Goal: Check status

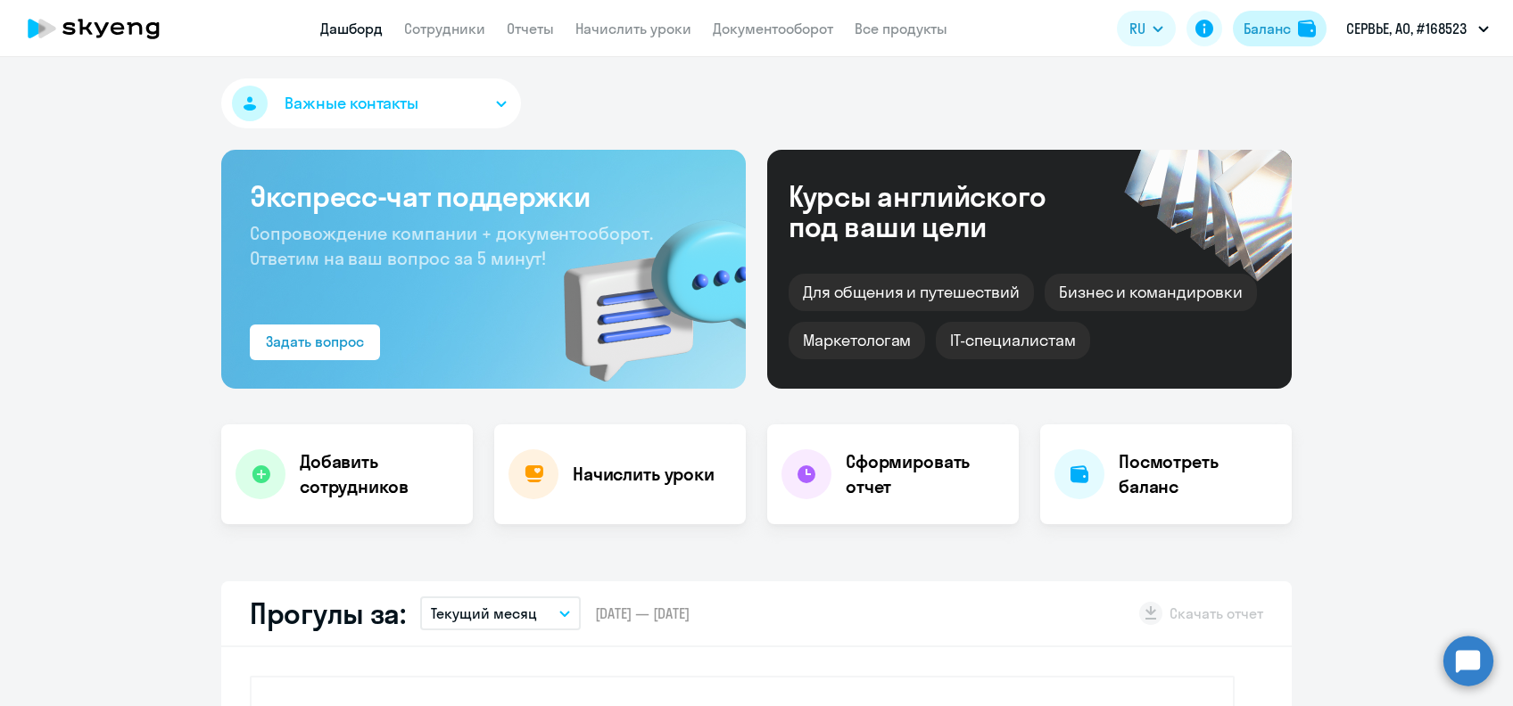
click at [1273, 38] on div "Баланс" at bounding box center [1266, 28] width 47 height 21
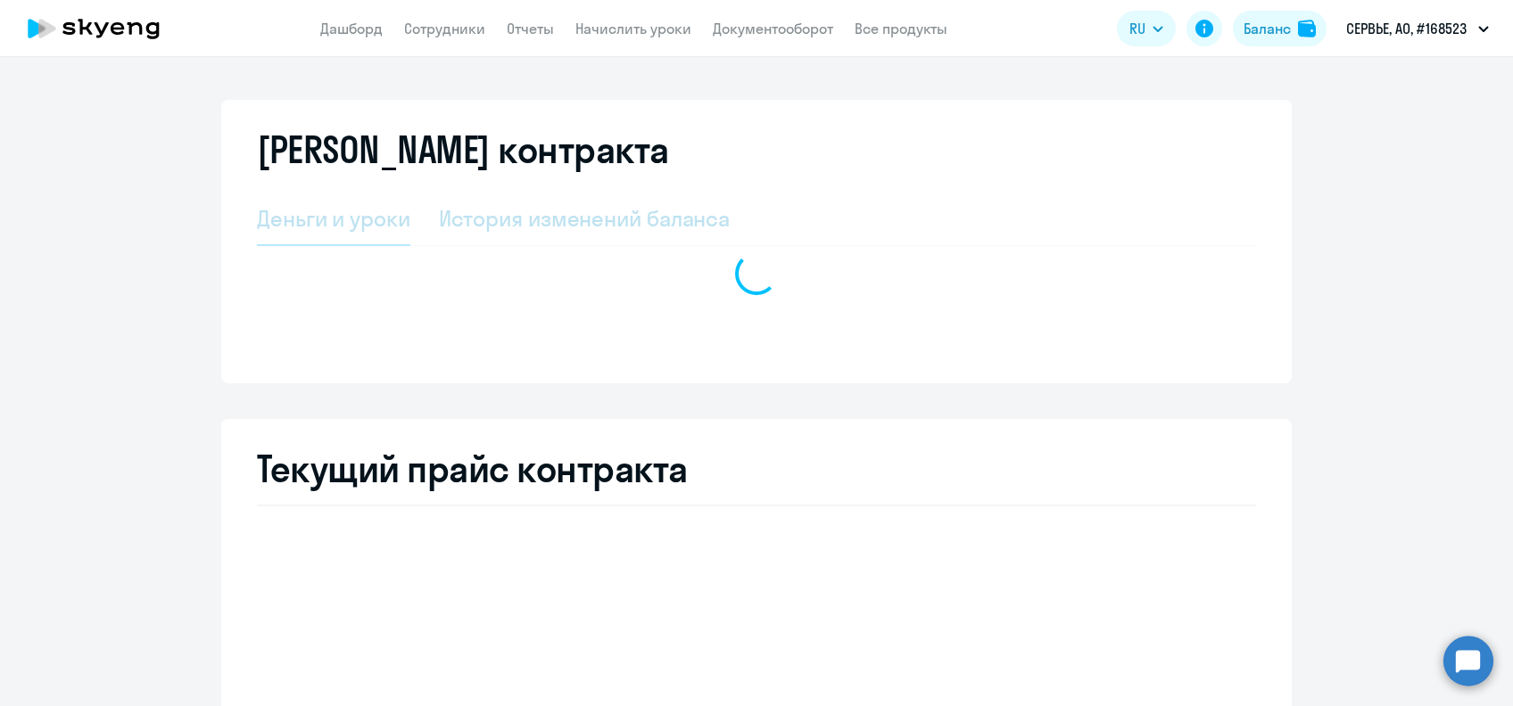
select select "english_adult_not_native_speaker"
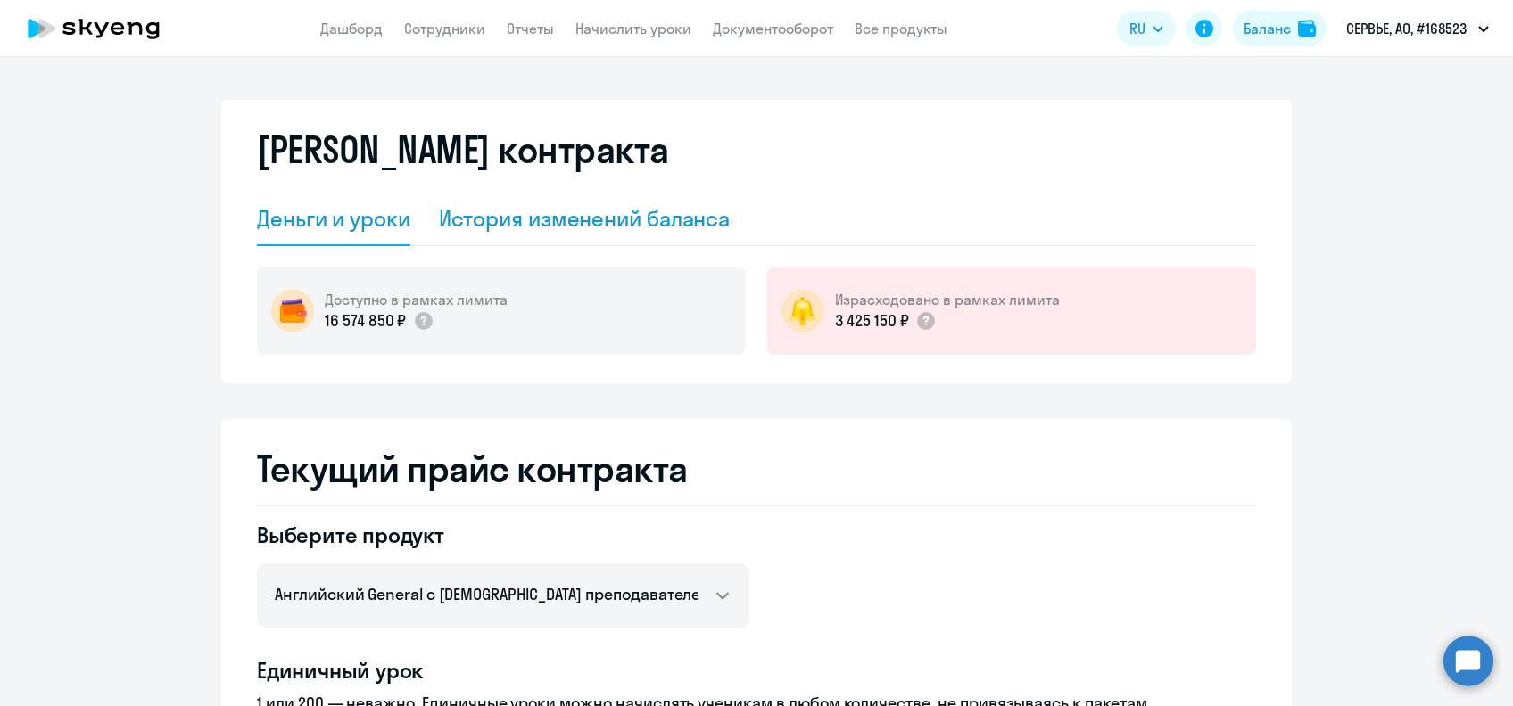
click at [557, 237] on div "История изменений баланса" at bounding box center [585, 220] width 292 height 54
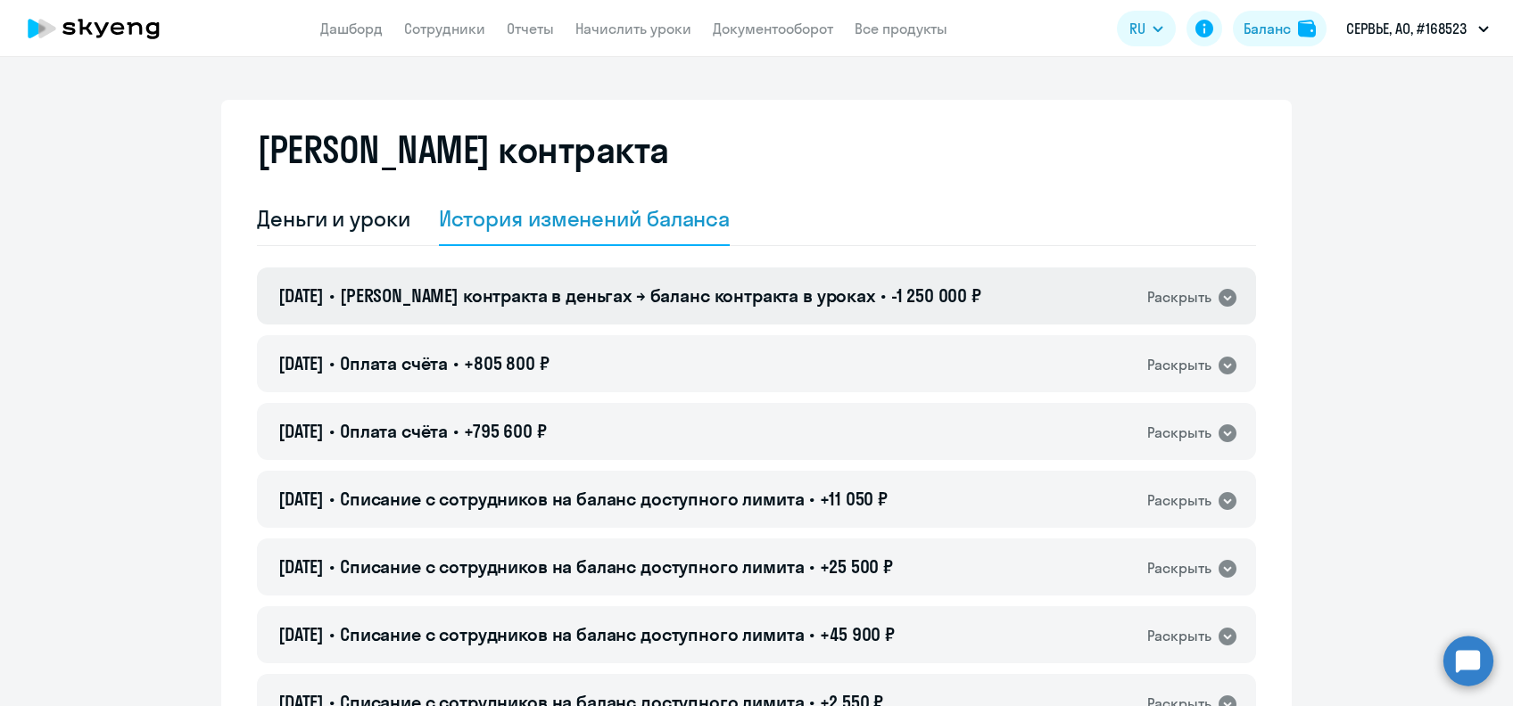
click at [521, 288] on span "[PERSON_NAME] контракта в деньгах → баланс контракта в уроках" at bounding box center [607, 296] width 535 height 22
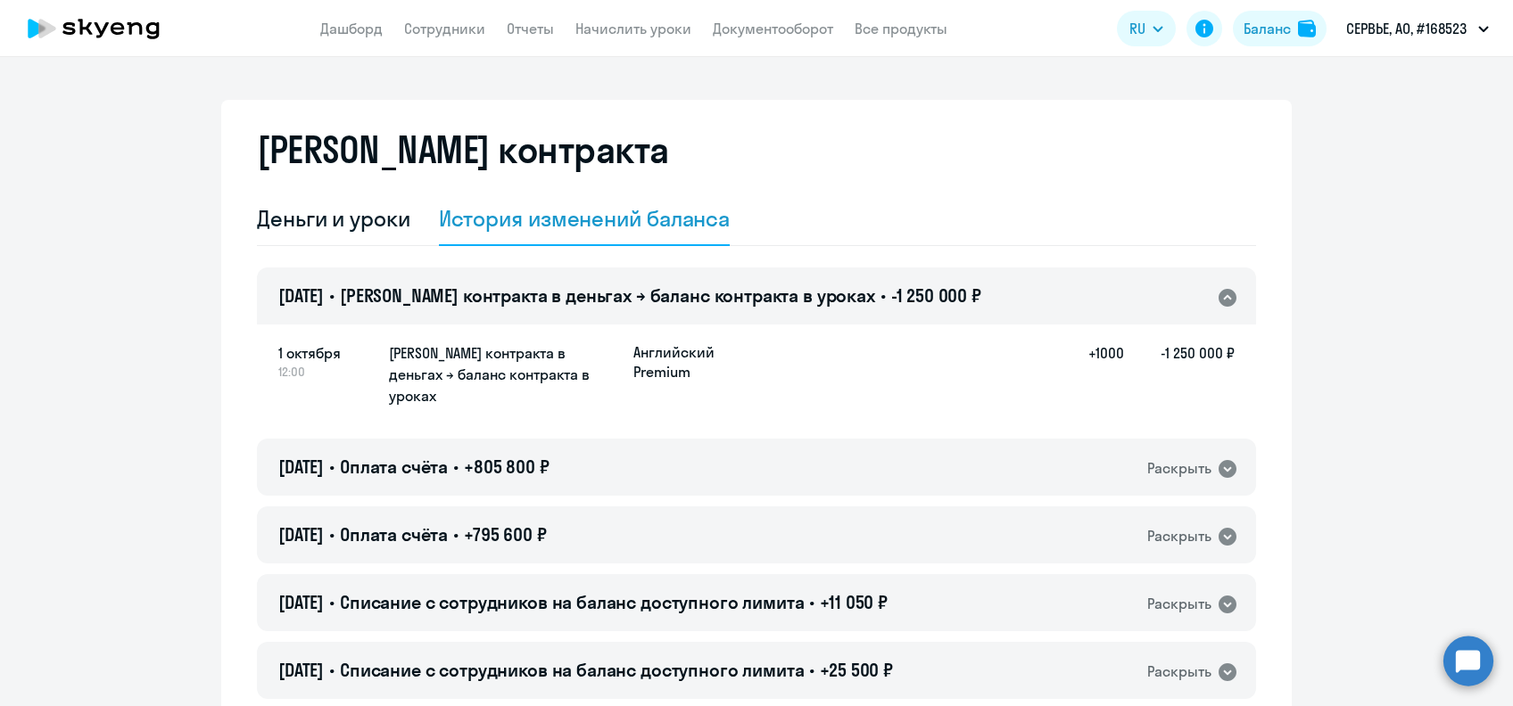
click at [521, 289] on span "[PERSON_NAME] контракта в деньгах → баланс контракта в уроках" at bounding box center [607, 296] width 535 height 22
